Goal: Task Accomplishment & Management: Manage account settings

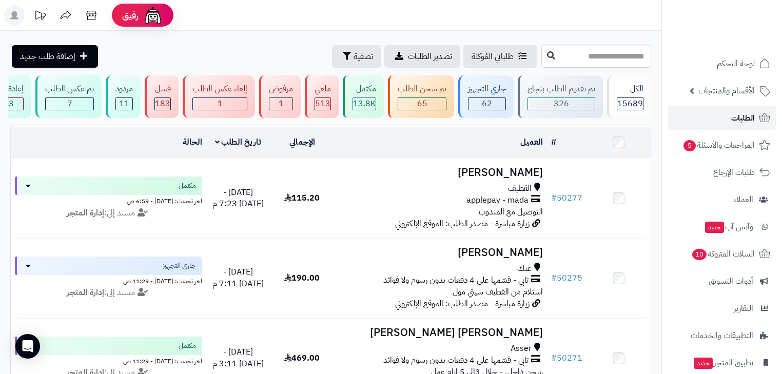
click at [732, 120] on span "الطلبات" at bounding box center [743, 118] width 24 height 14
click at [595, 54] on input "text" at bounding box center [596, 56] width 110 height 23
click at [585, 57] on input "text" at bounding box center [596, 56] width 110 height 23
click at [732, 119] on span "الطلبات" at bounding box center [743, 118] width 24 height 14
click at [720, 96] on span "الأقسام والمنتجات" at bounding box center [726, 91] width 56 height 14
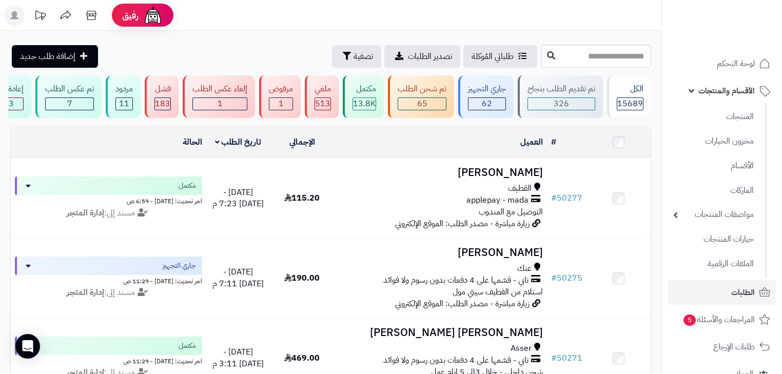
click at [722, 128] on ul "المنتجات مخزون الخيارات الأقسام الماركات مواصفات المنتجات مواصفات المنتجات أنوا…" at bounding box center [714, 190] width 105 height 174
click at [722, 124] on link "المنتجات" at bounding box center [713, 116] width 91 height 21
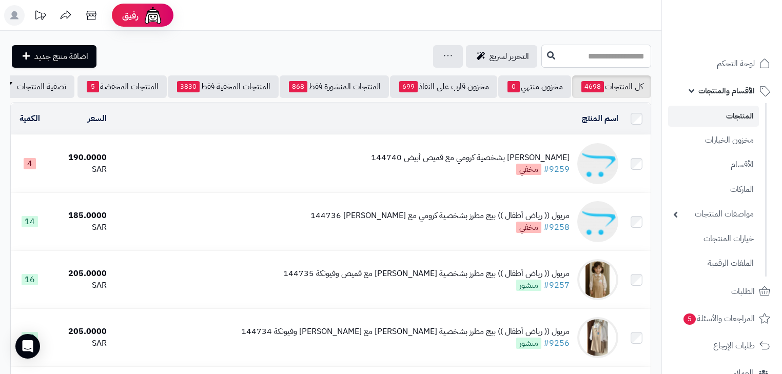
click at [562, 58] on input "text" at bounding box center [596, 56] width 110 height 23
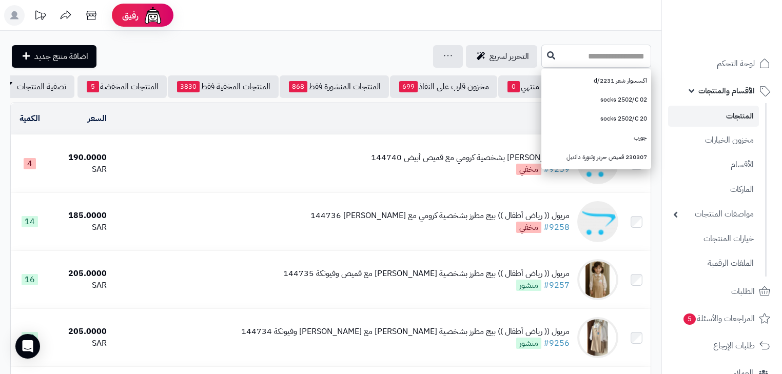
paste input "******"
type input "******"
click at [547, 57] on icon at bounding box center [551, 55] width 8 height 8
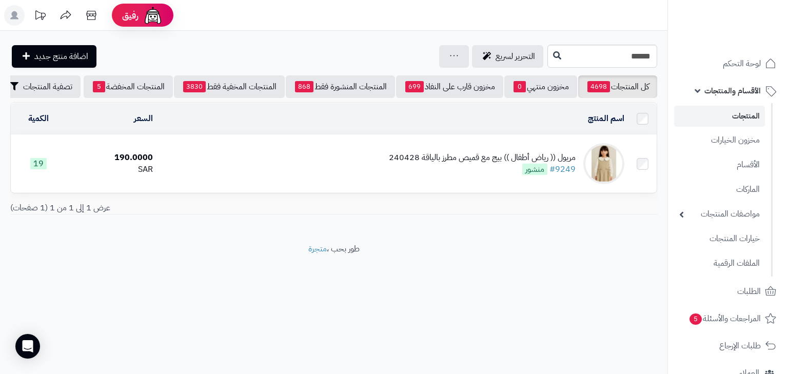
click at [727, 119] on link "المنتجات" at bounding box center [719, 116] width 91 height 21
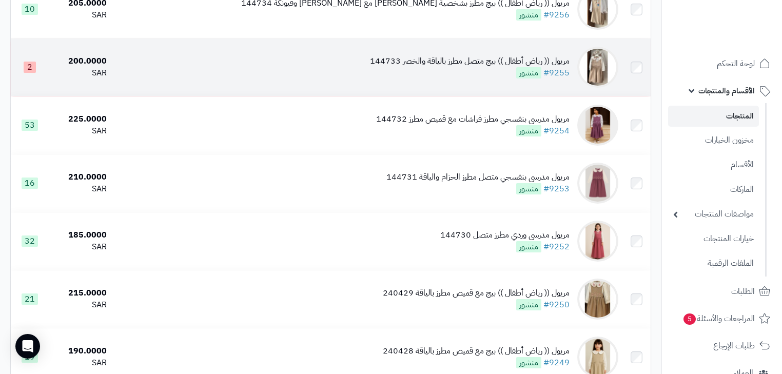
scroll to position [369, 0]
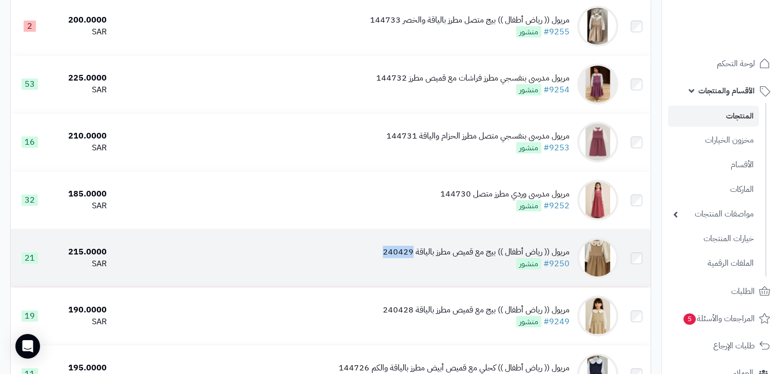
drag, startPoint x: 371, startPoint y: 261, endPoint x: 412, endPoint y: 261, distance: 41.0
click at [412, 261] on td "مريول (( رياض أطفال )) بيج مع قميص مطرز بالياقة 240429 #9250 منشور" at bounding box center [366, 257] width 511 height 57
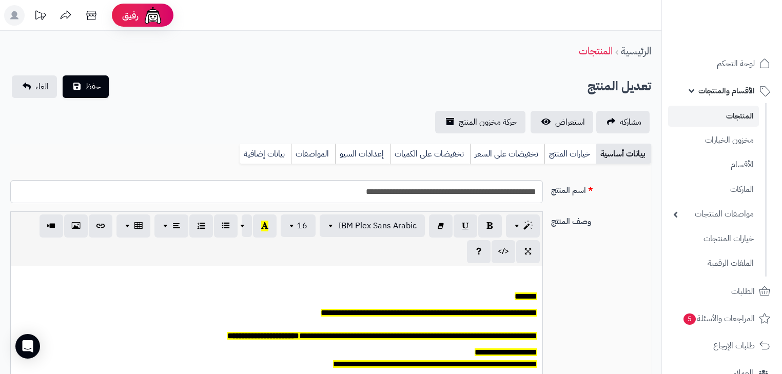
scroll to position [84, 0]
drag, startPoint x: 0, startPoint y: 0, endPoint x: 454, endPoint y: 196, distance: 494.8
click at [454, 196] on input "**********" at bounding box center [276, 191] width 532 height 23
click at [361, 193] on input "**********" at bounding box center [276, 191] width 532 height 23
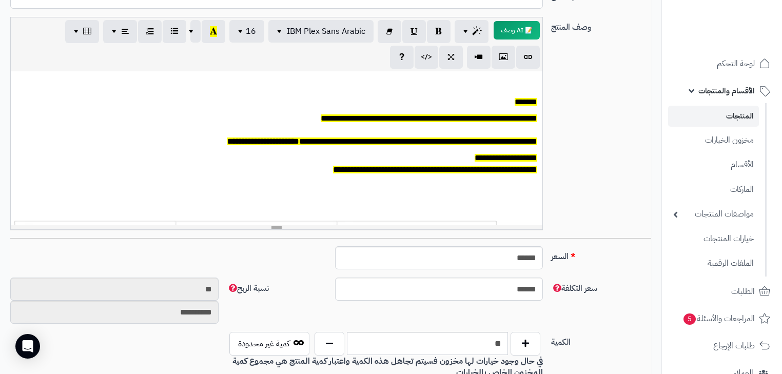
scroll to position [164, 0]
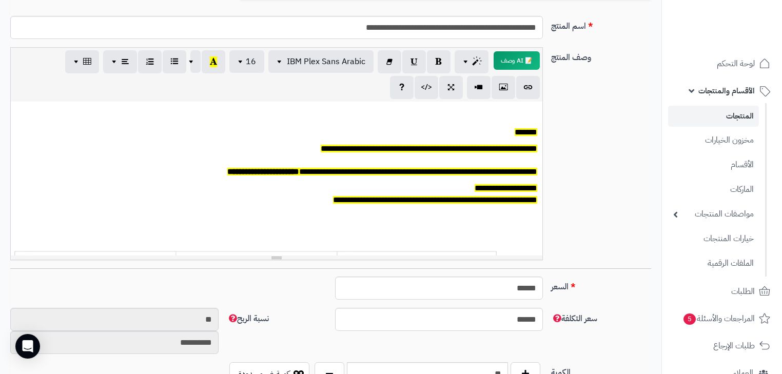
click at [703, 118] on link "المنتجات" at bounding box center [713, 116] width 91 height 21
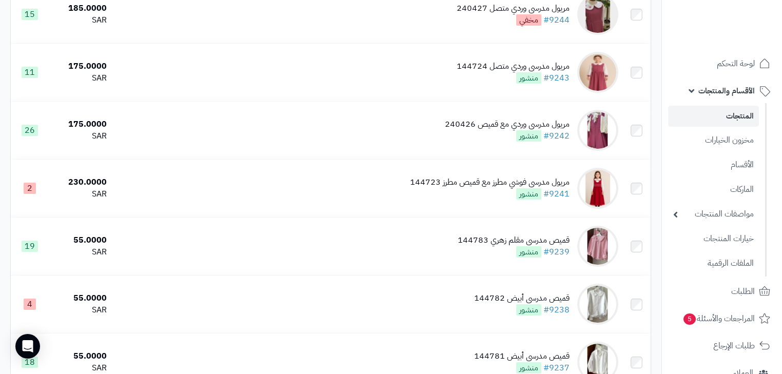
scroll to position [1043, 0]
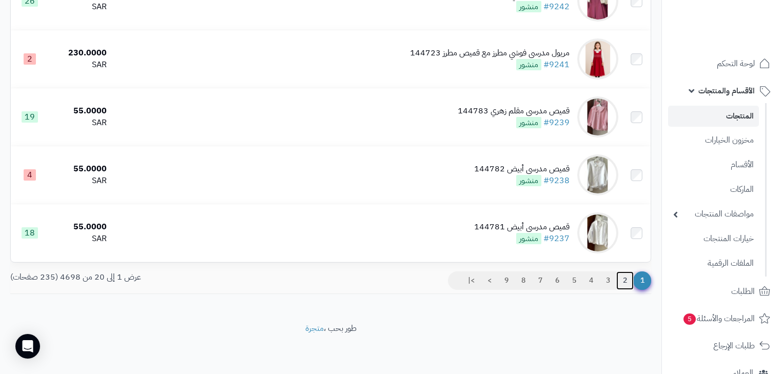
click at [629, 278] on link "2" at bounding box center [624, 280] width 17 height 18
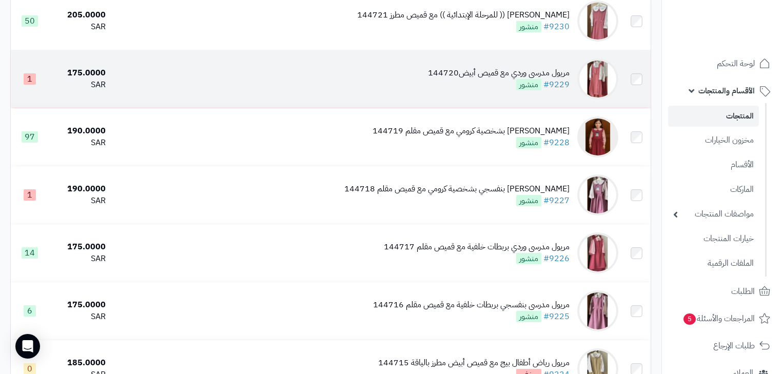
scroll to position [451, 0]
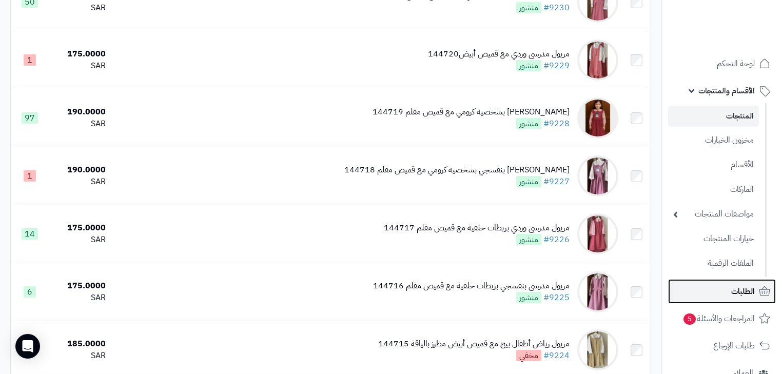
click at [724, 281] on link "الطلبات" at bounding box center [722, 291] width 108 height 25
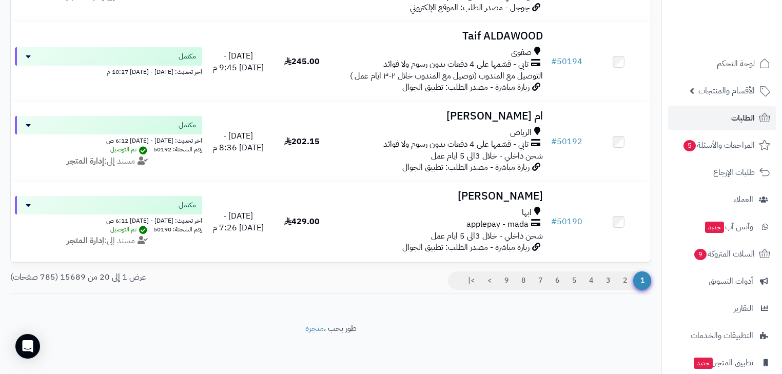
scroll to position [1513, 0]
